Goal: Task Accomplishment & Management: Use online tool/utility

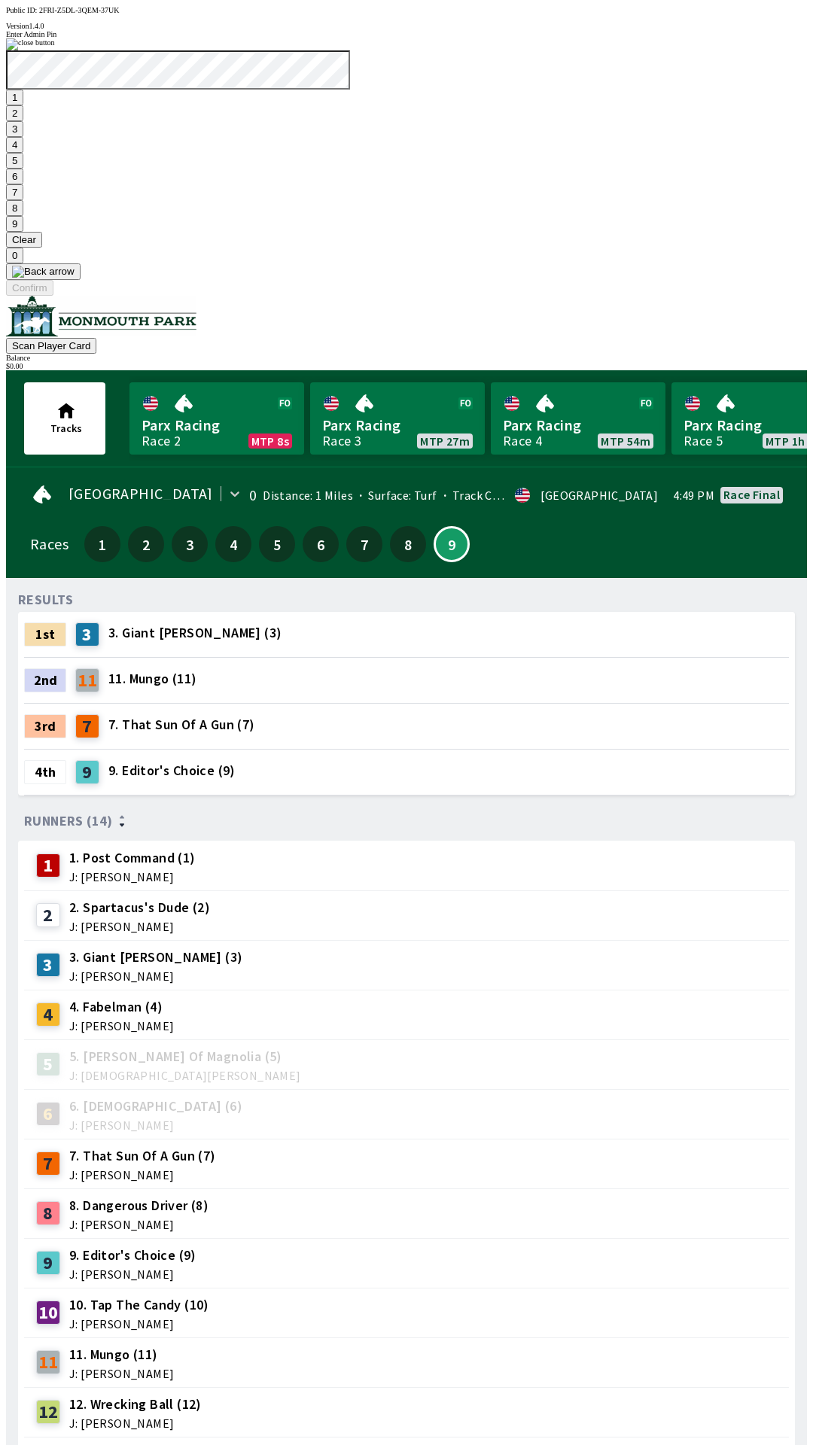
click at [23, 105] on button "1" at bounding box center [14, 98] width 17 height 16
click at [23, 232] on button "9" at bounding box center [14, 224] width 17 height 16
click at [23, 200] on button "7" at bounding box center [14, 192] width 17 height 16
click at [23, 137] on button "3" at bounding box center [14, 129] width 17 height 16
click at [53, 296] on button "Confirm" at bounding box center [29, 288] width 47 height 16
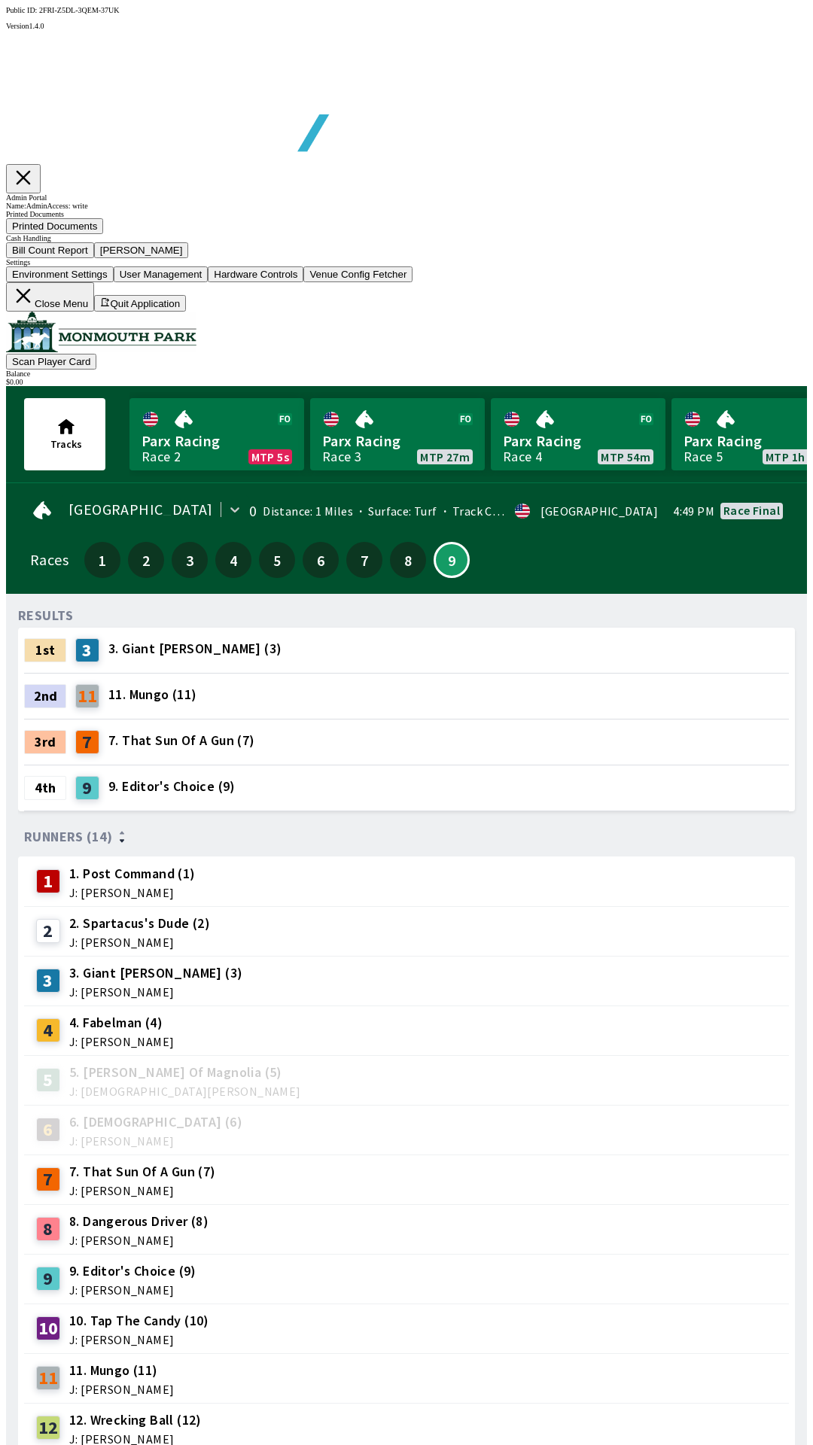
click at [94, 258] on button "Bill Count Report" at bounding box center [50, 250] width 88 height 16
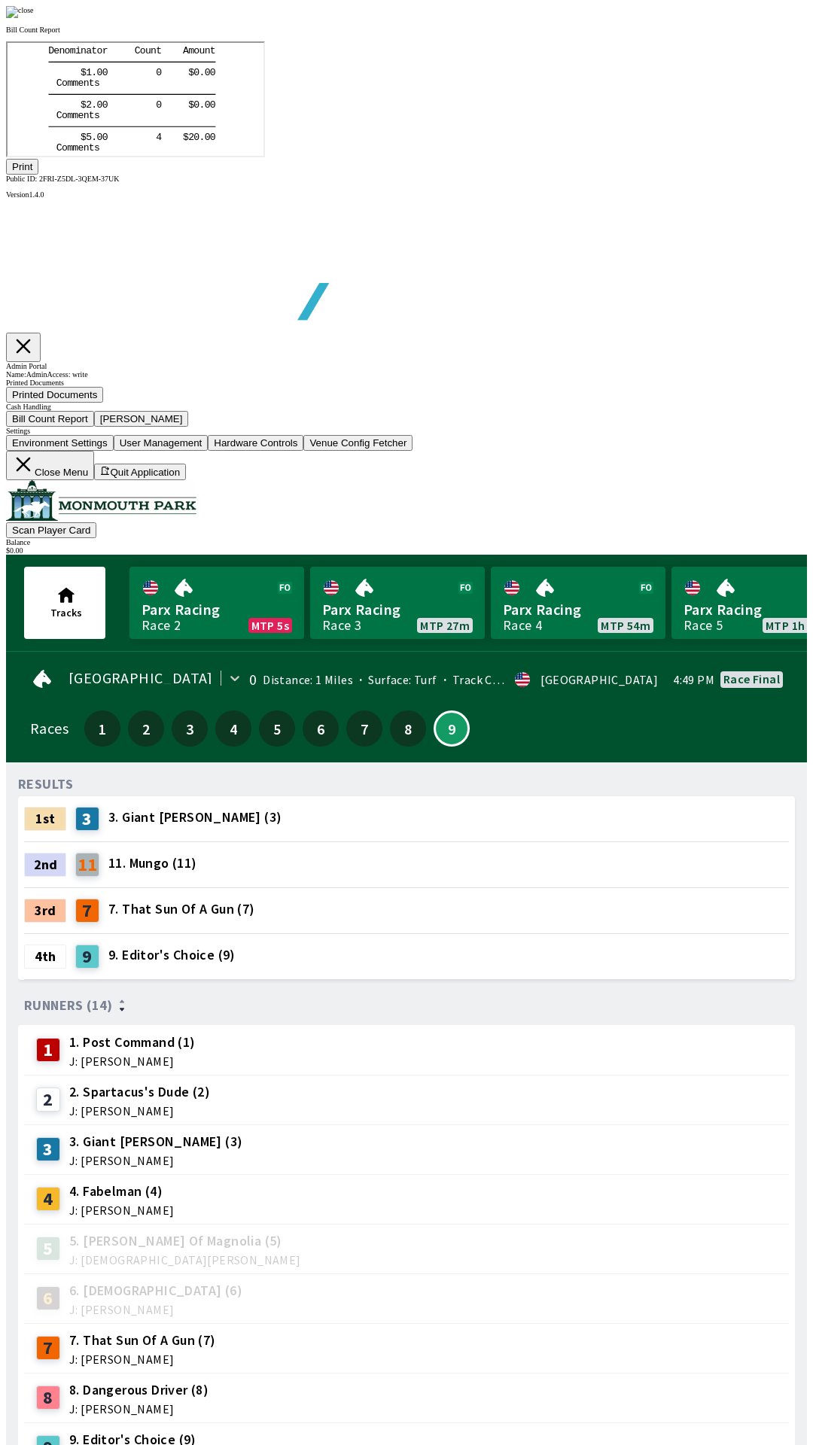
scroll to position [176, 0]
click at [38, 175] on button "Print" at bounding box center [22, 167] width 32 height 16
click at [691, 18] on div at bounding box center [406, 12] width 801 height 12
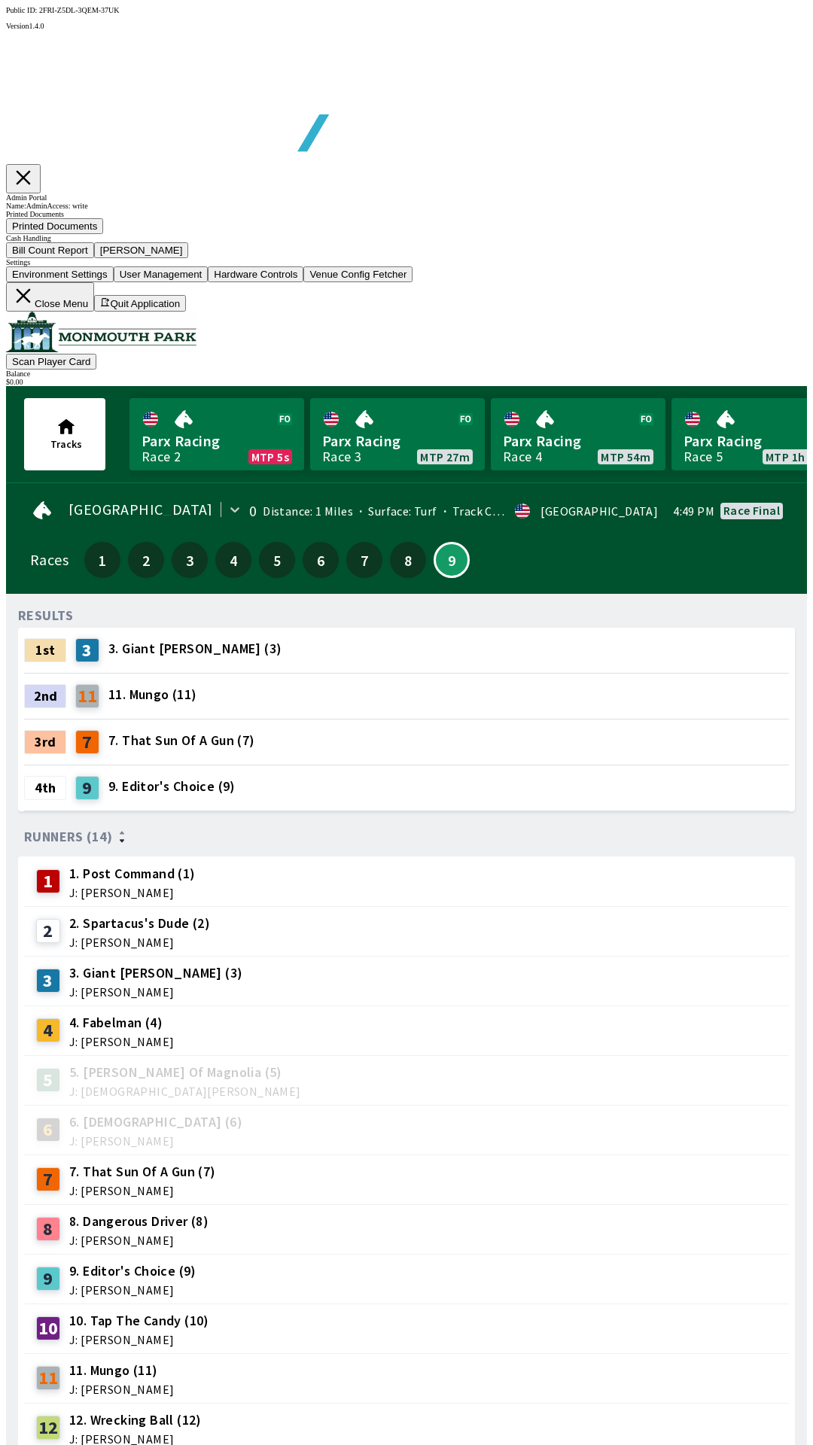
click at [189, 258] on button "[PERSON_NAME]" at bounding box center [141, 250] width 95 height 16
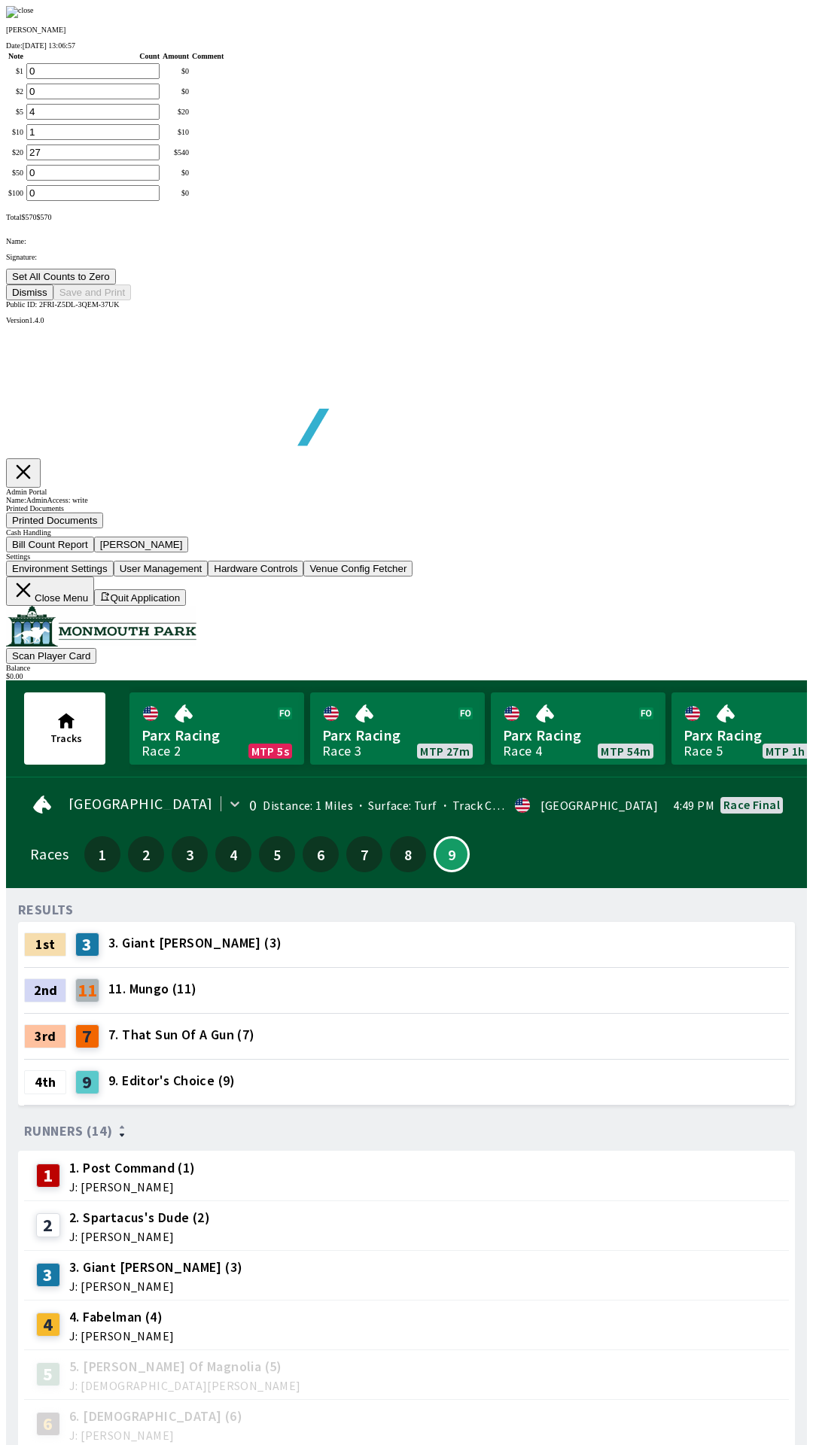
click at [116, 285] on button "Set All Counts to Zero" at bounding box center [61, 277] width 110 height 16
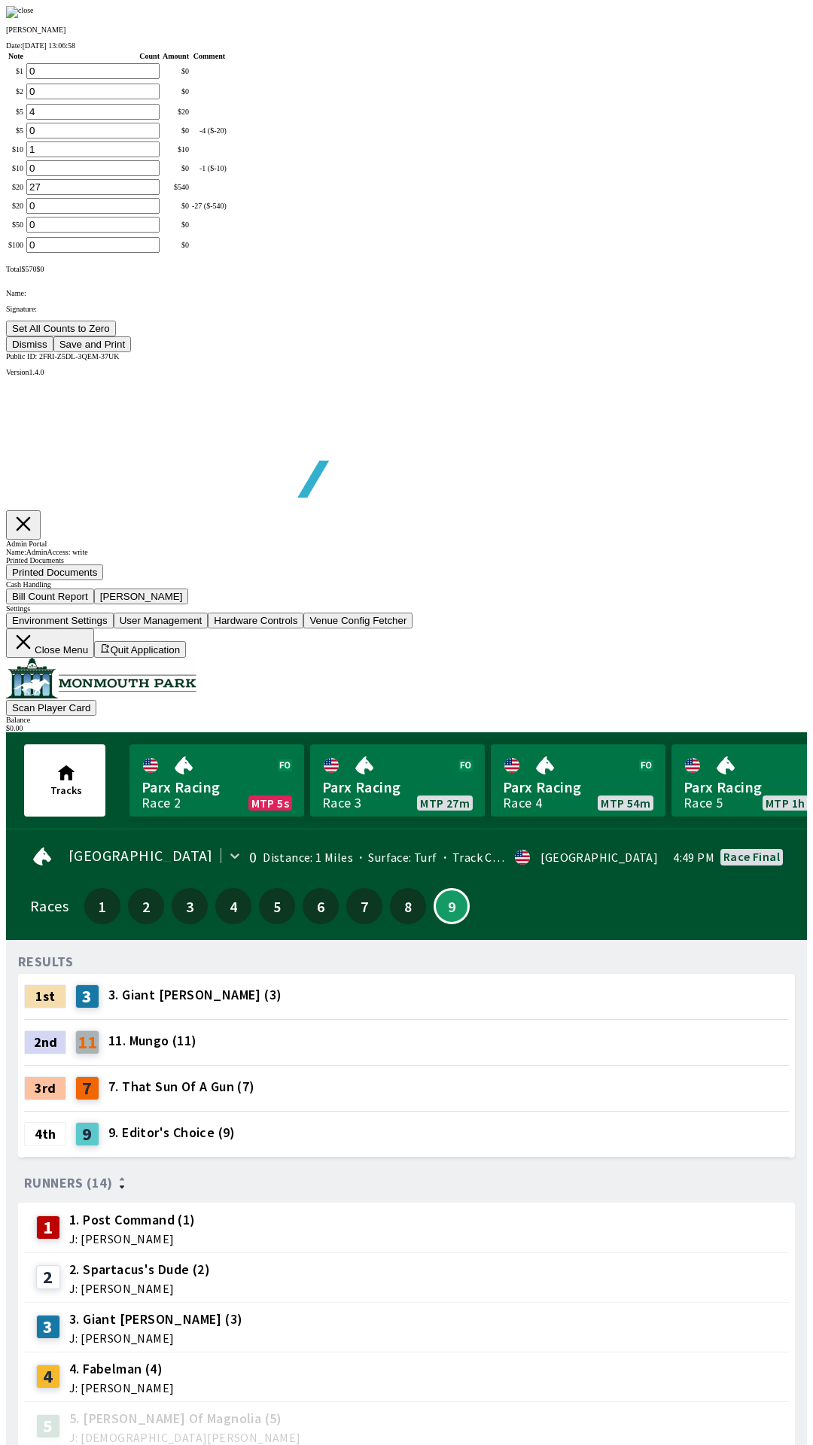
click at [131, 352] on button "Save and Print" at bounding box center [92, 344] width 78 height 16
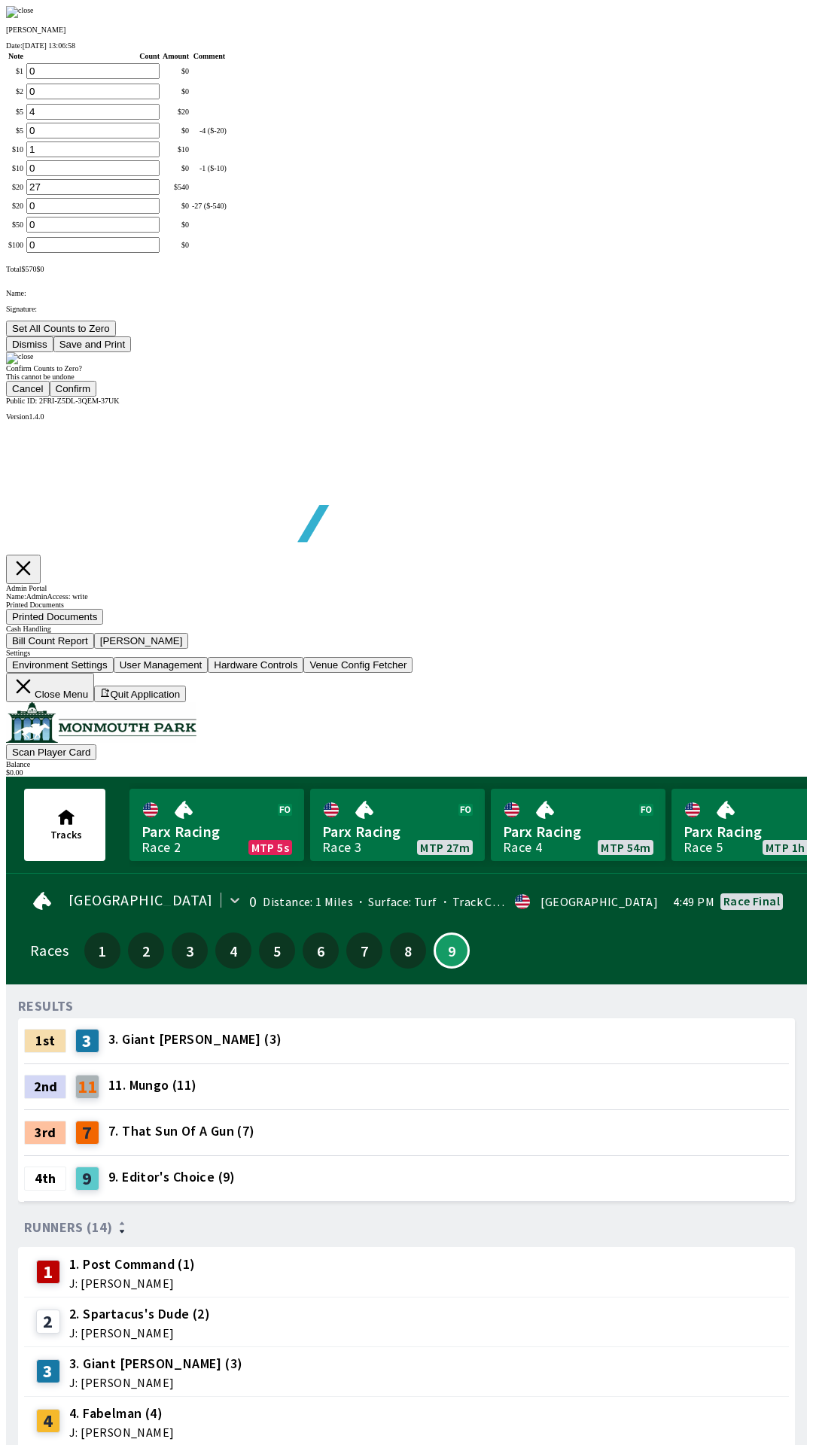
click at [97, 397] on button "Confirm" at bounding box center [73, 389] width 47 height 16
type input "0"
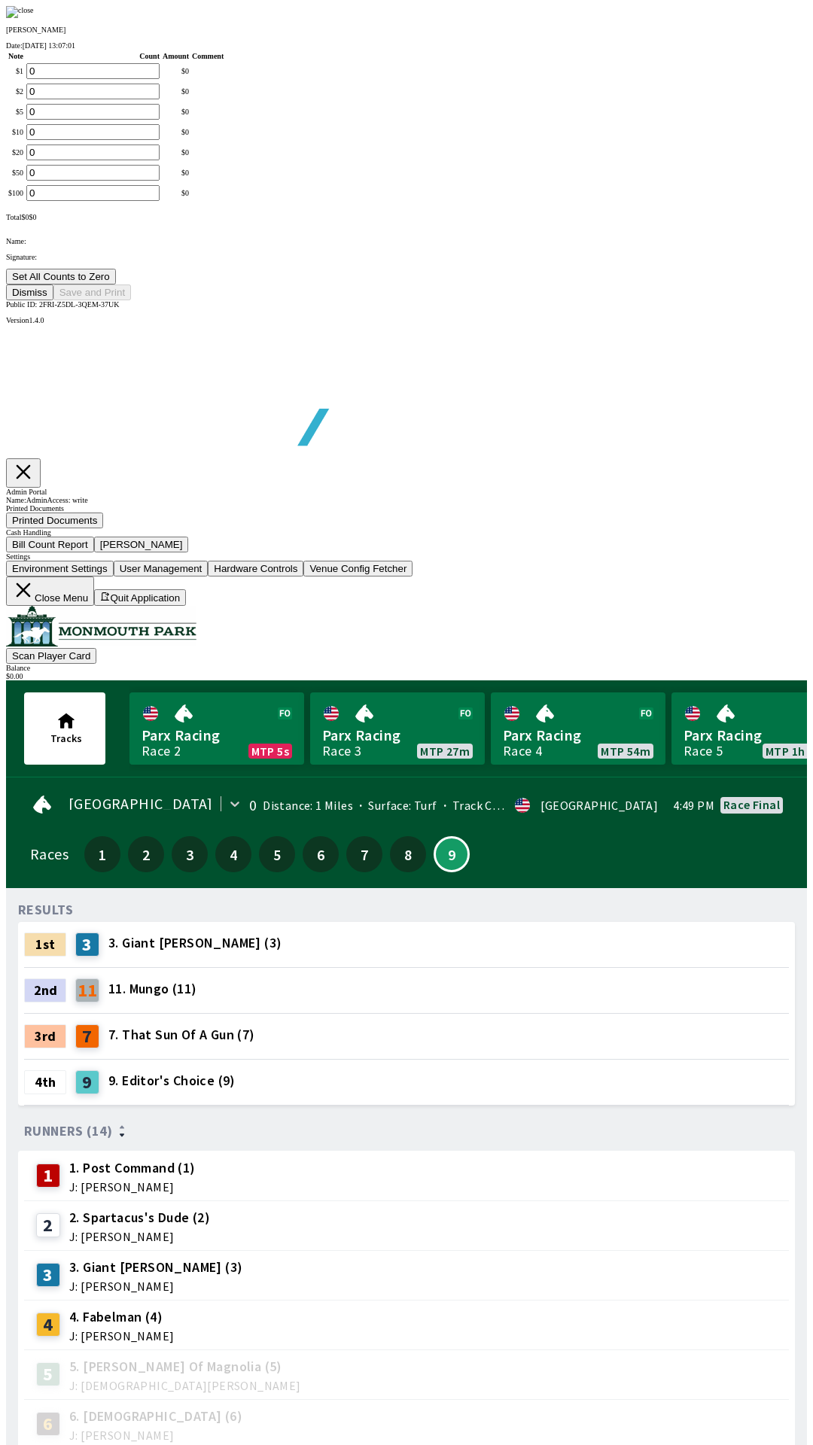
click at [53, 300] on button "Dismiss" at bounding box center [29, 293] width 47 height 16
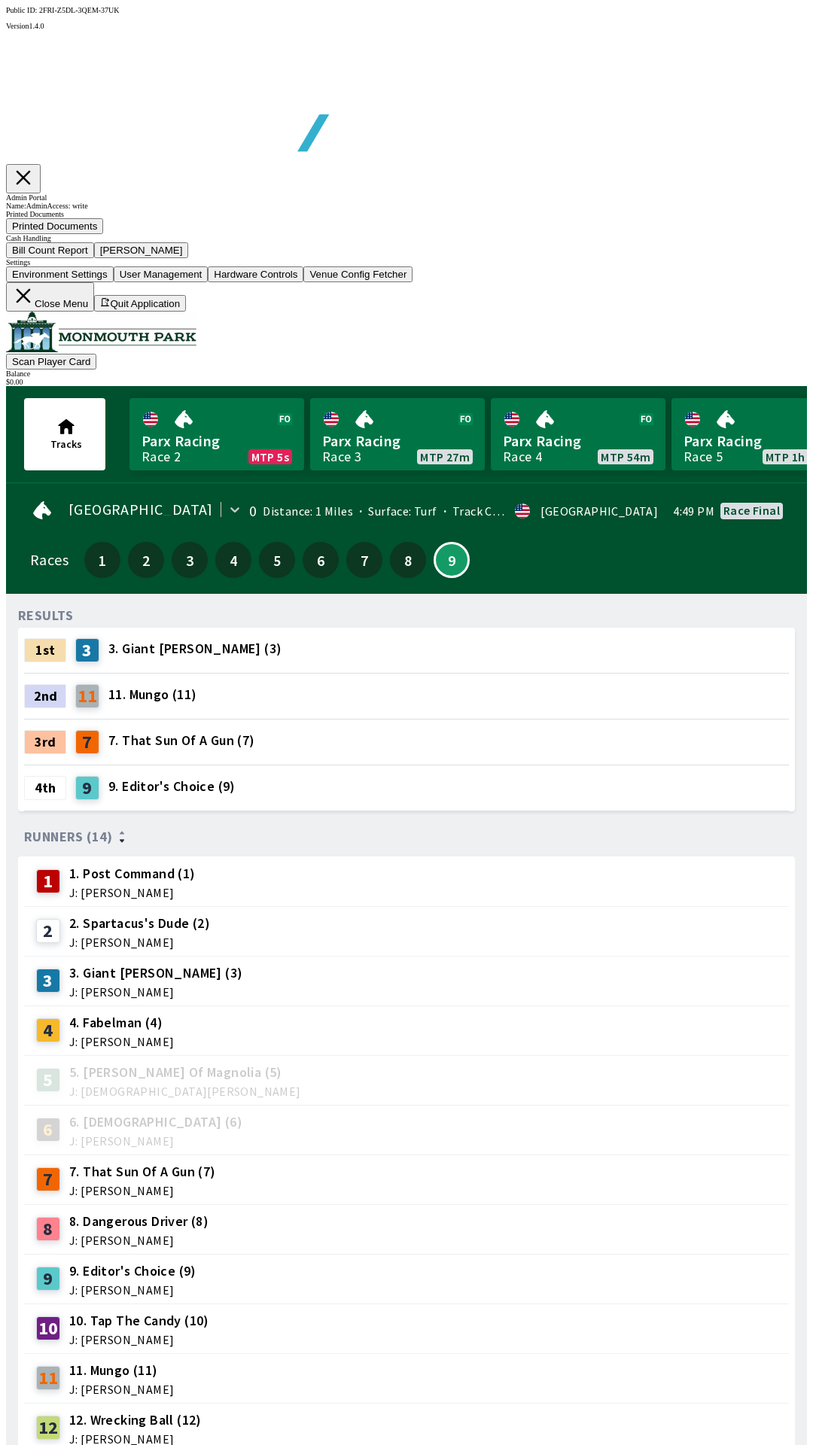
click at [94, 312] on button "Close Menu" at bounding box center [50, 296] width 88 height 29
